Goal: Task Accomplishment & Management: Manage account settings

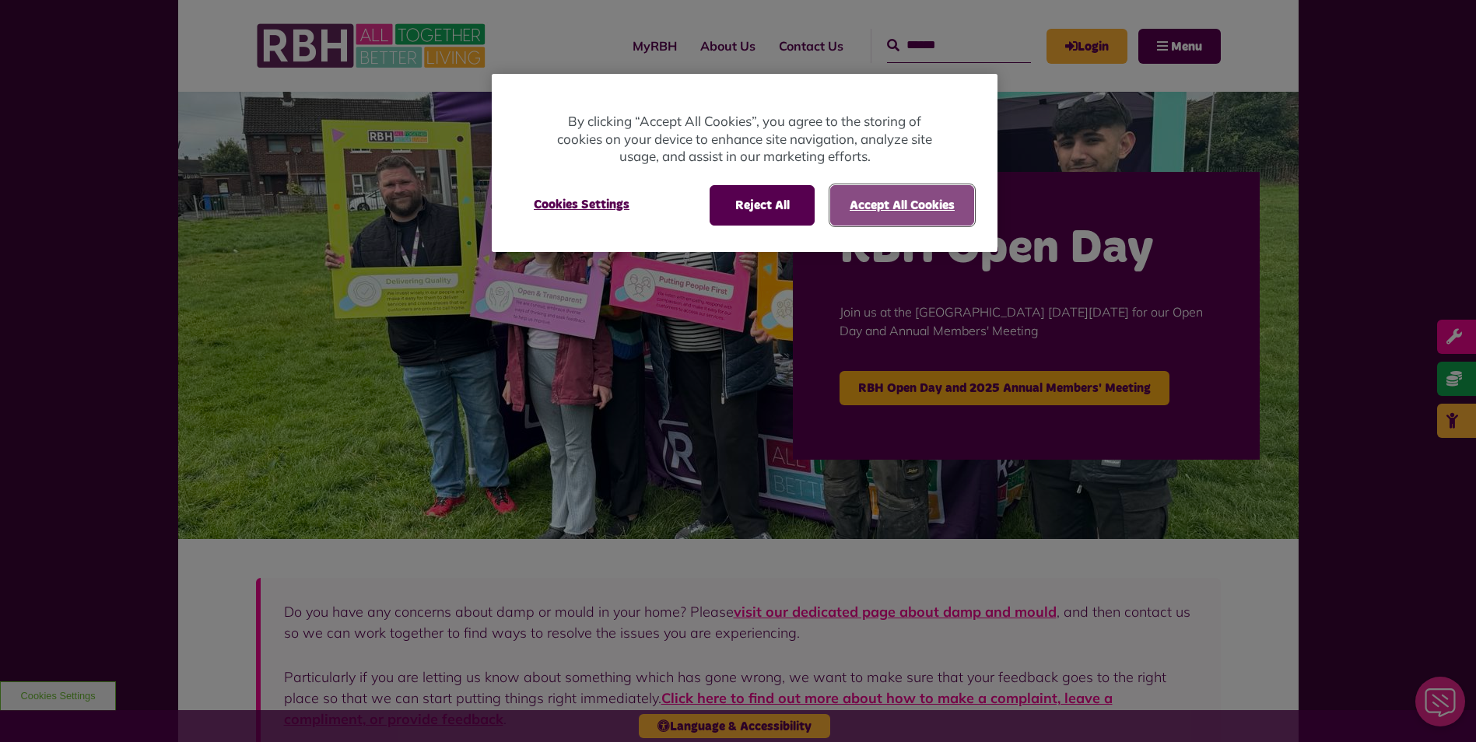
click at [882, 218] on button "Accept All Cookies" at bounding box center [902, 205] width 144 height 40
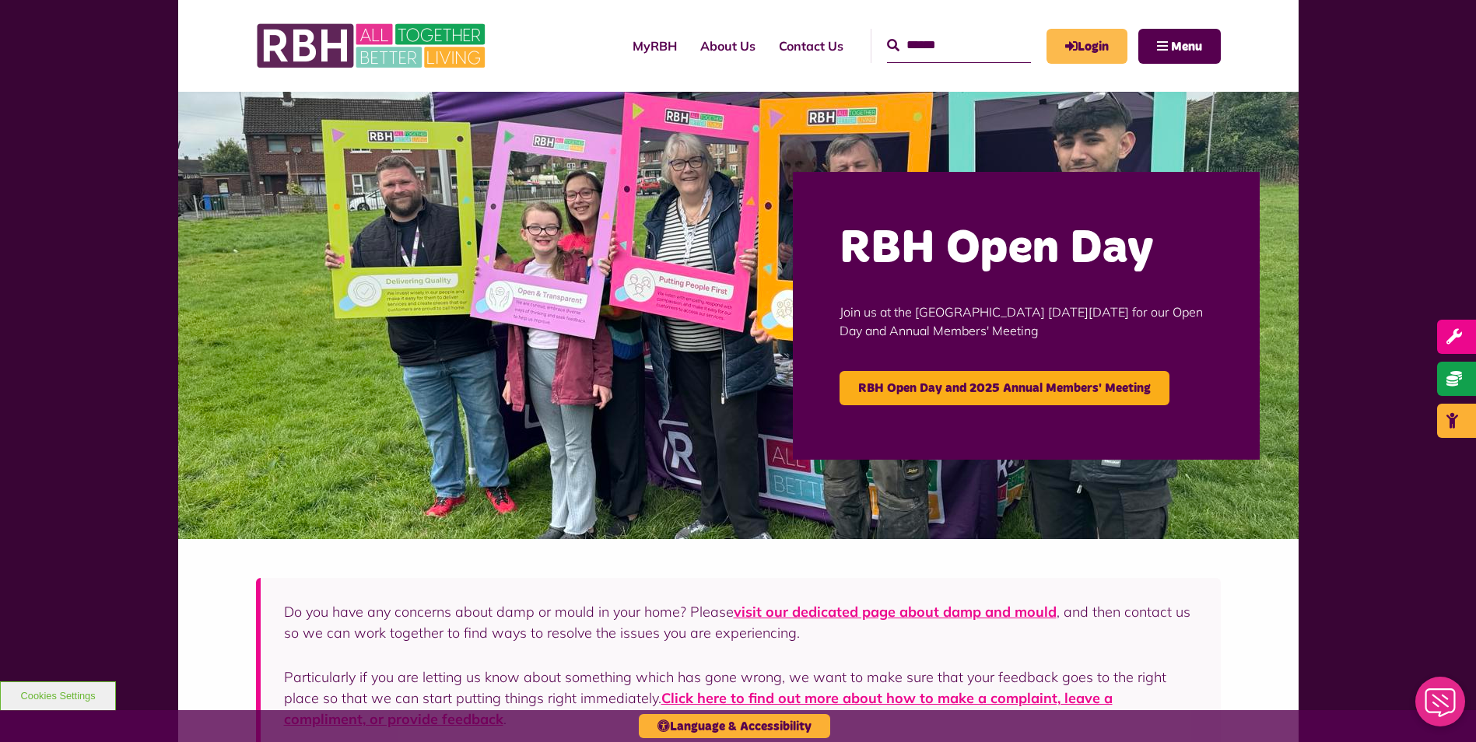
click at [1089, 48] on link "Login" at bounding box center [1086, 46] width 81 height 35
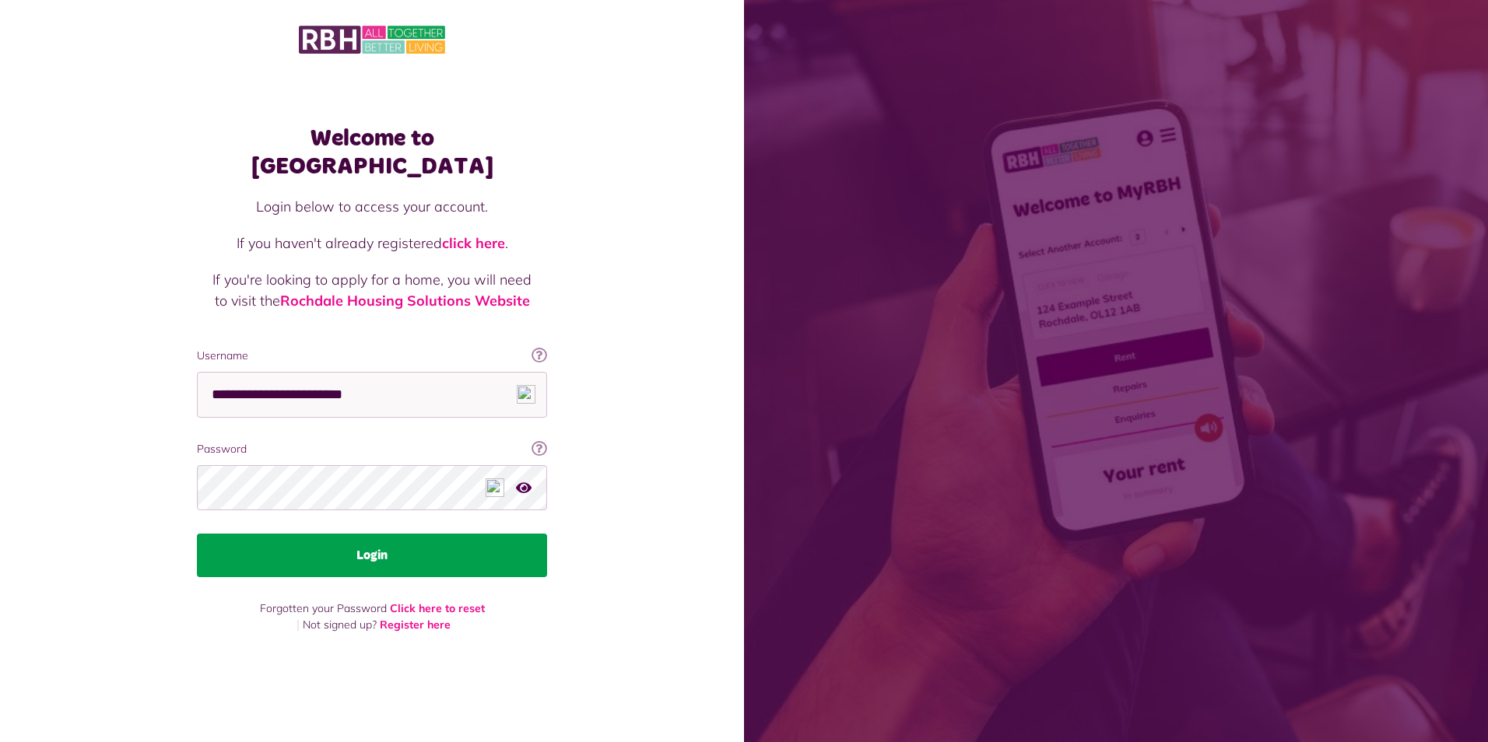
click at [441, 556] on button "Login" at bounding box center [372, 556] width 350 height 44
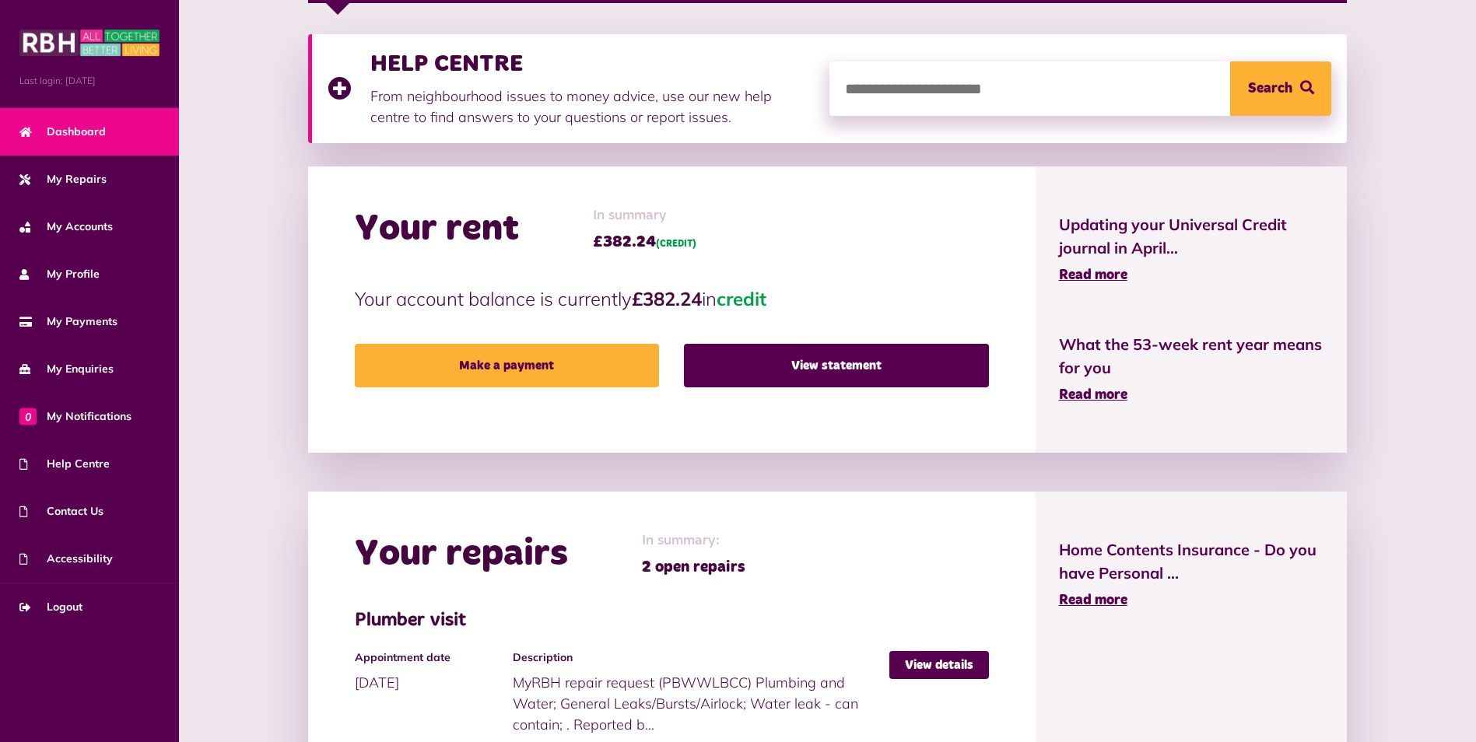
scroll to position [311, 0]
